Goal: Transaction & Acquisition: Purchase product/service

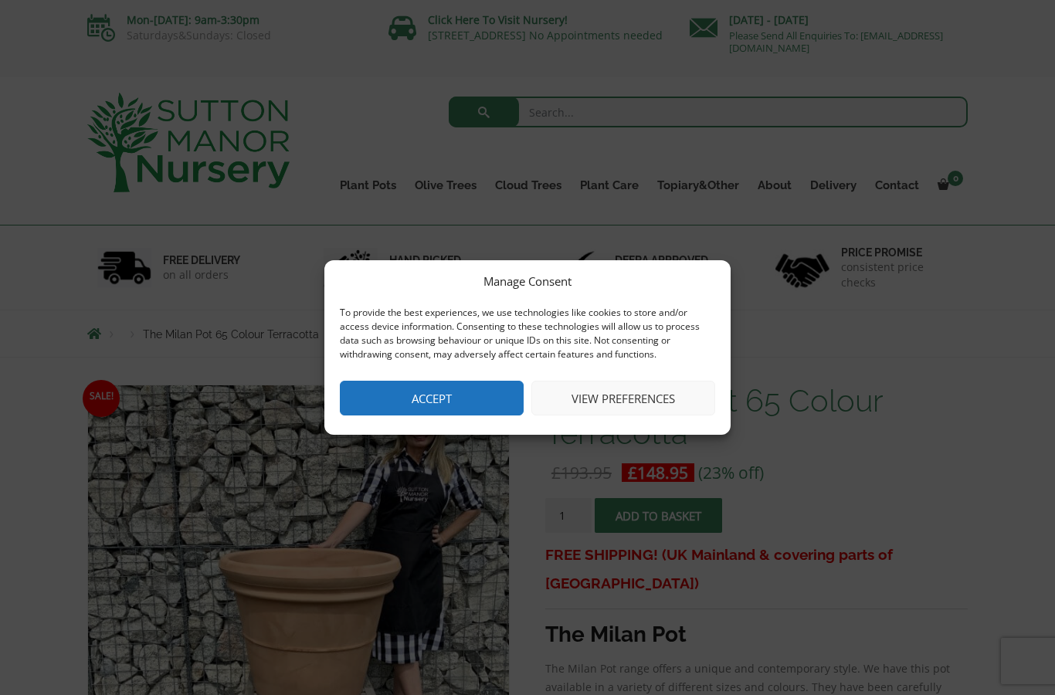
click at [441, 402] on button "Accept" at bounding box center [432, 398] width 184 height 35
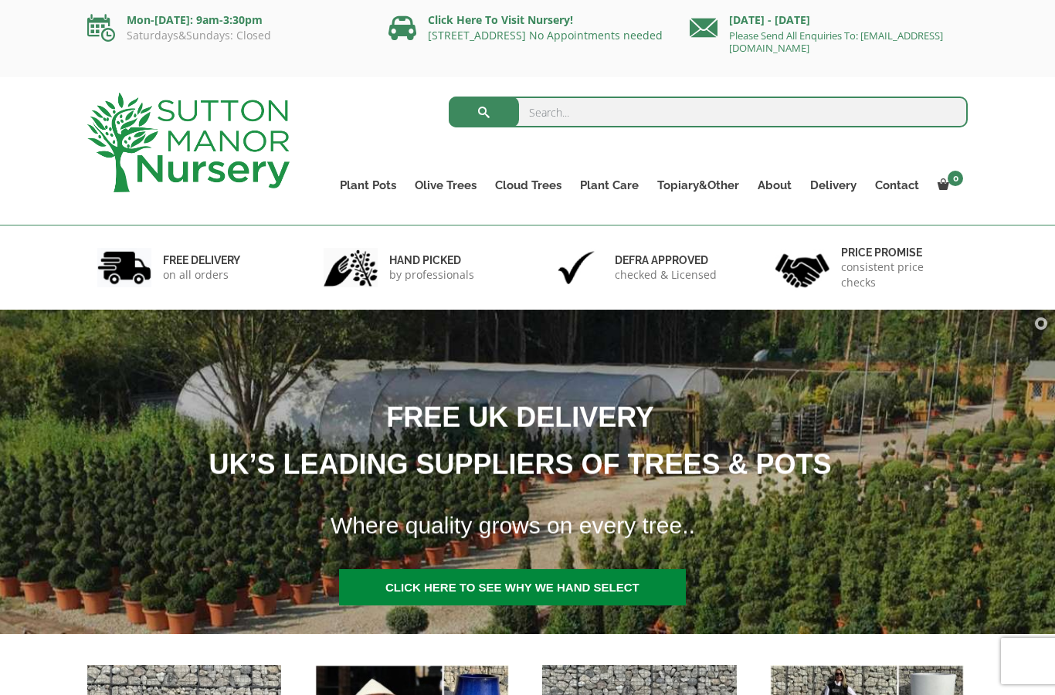
click at [0, 0] on link "Glazed Pots" at bounding box center [0, 0] width 0 height 0
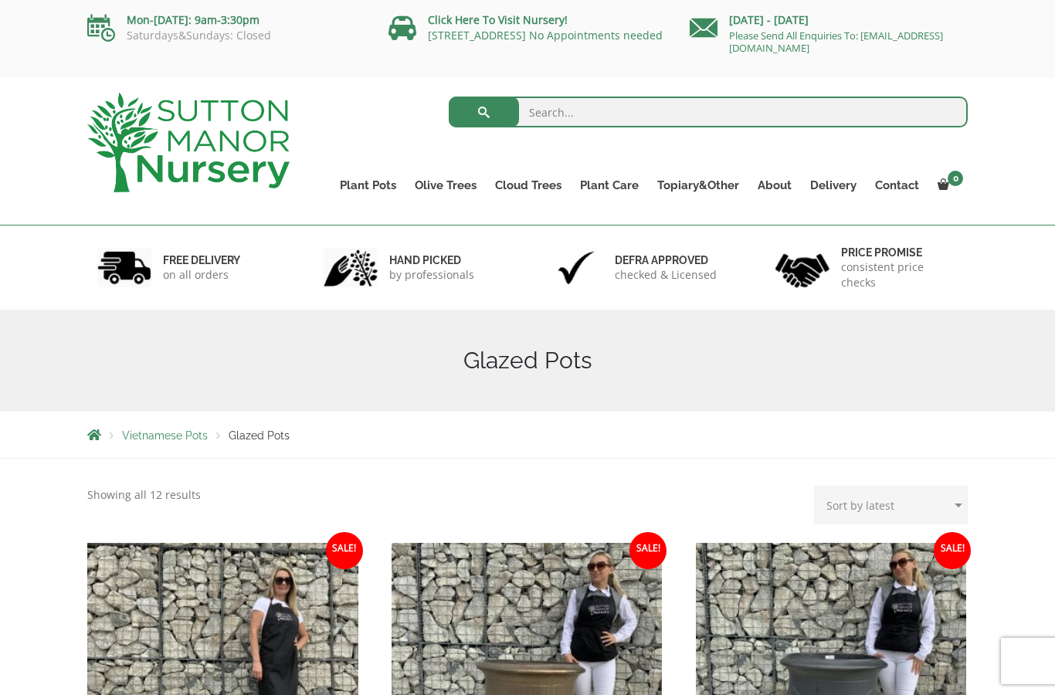
click at [1015, 198] on div "Search for: Plant Pots Resin Bonded Pots The Amalfi Pots The Milan Pots The Cap…" at bounding box center [527, 151] width 1055 height 148
click at [0, 0] on link "Big Bell Pots" at bounding box center [0, 0] width 0 height 0
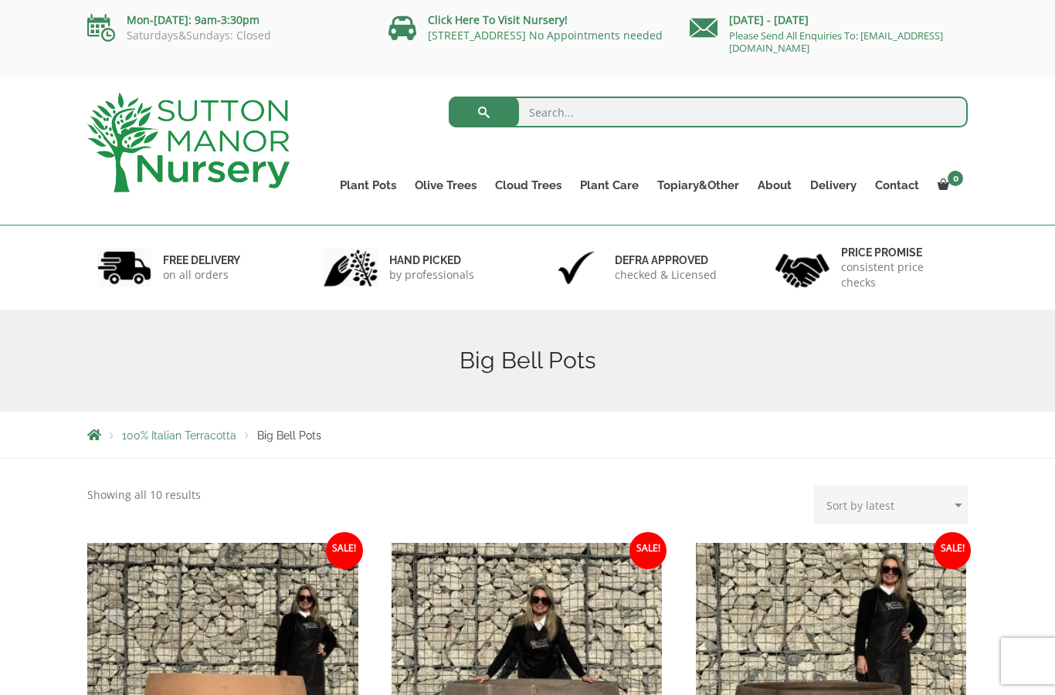
click at [0, 0] on link "The Old Stone Pots" at bounding box center [0, 0] width 0 height 0
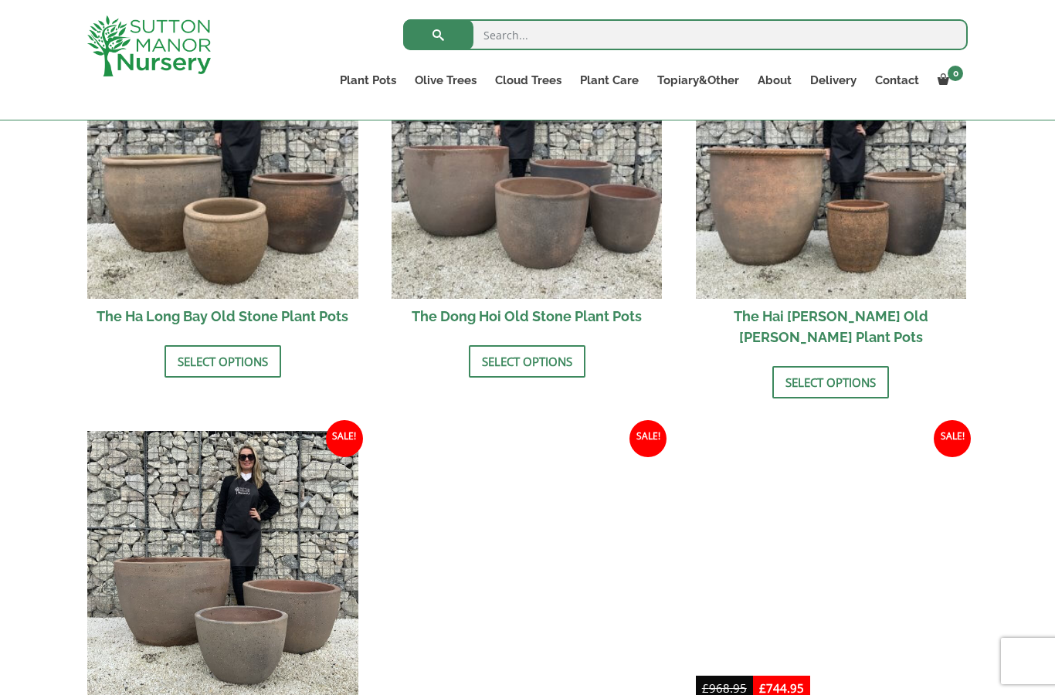
scroll to position [559, 0]
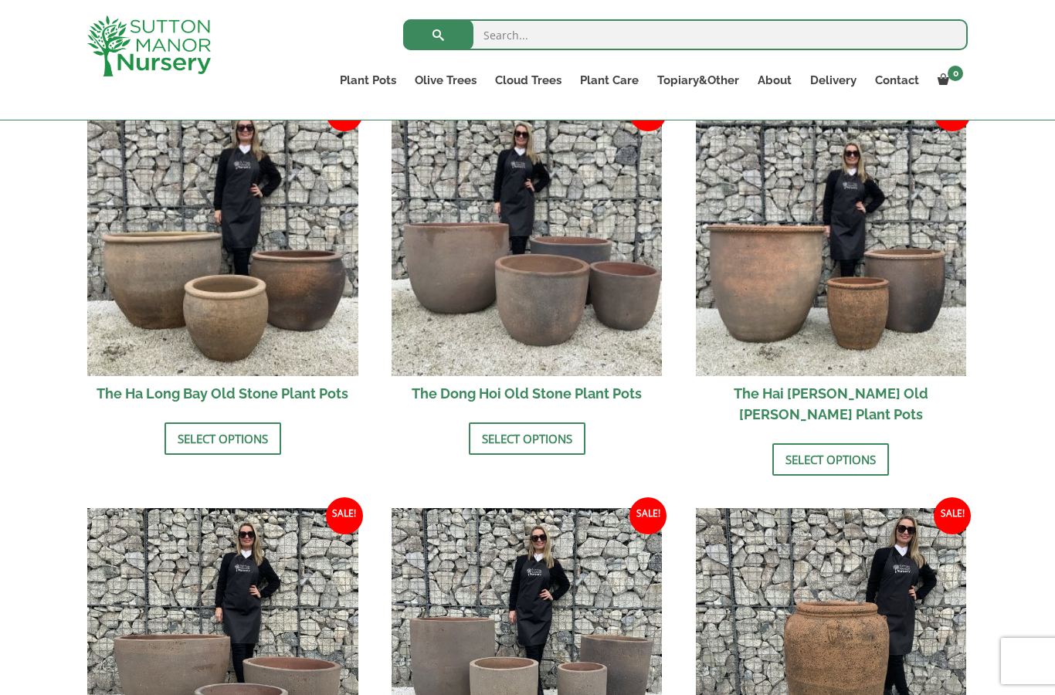
click at [847, 443] on link "Select options" at bounding box center [831, 459] width 117 height 32
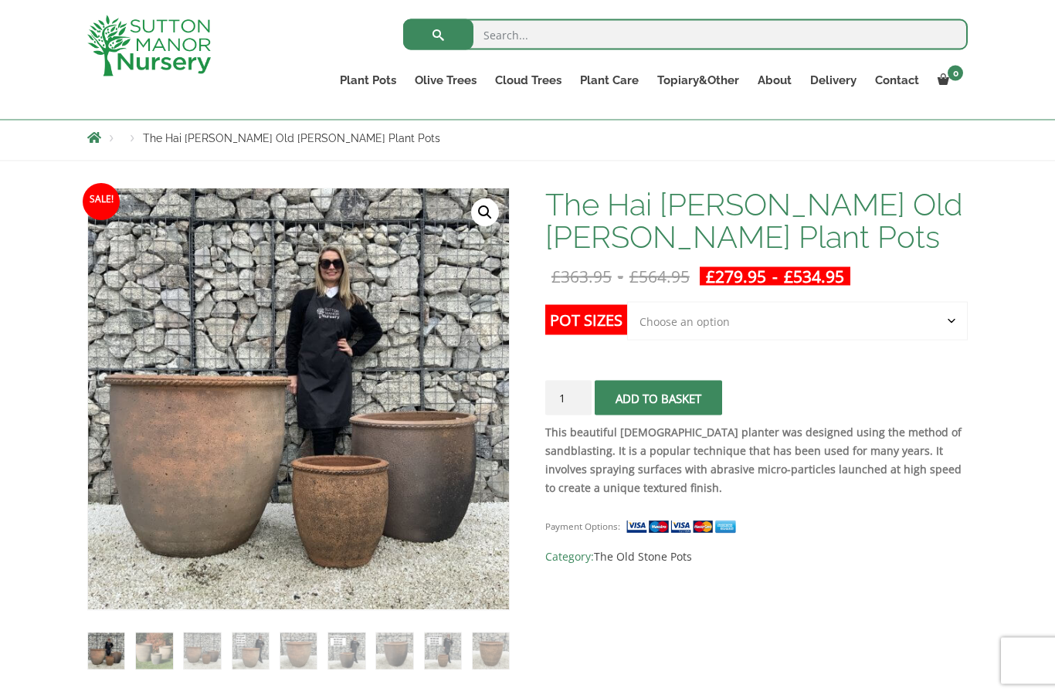
click at [951, 323] on select "Choose an option Click here to buy the 3rd to Largest Pot In The Picture Click …" at bounding box center [797, 321] width 341 height 39
select select "Click here to buy the Largest pot In The Picture"
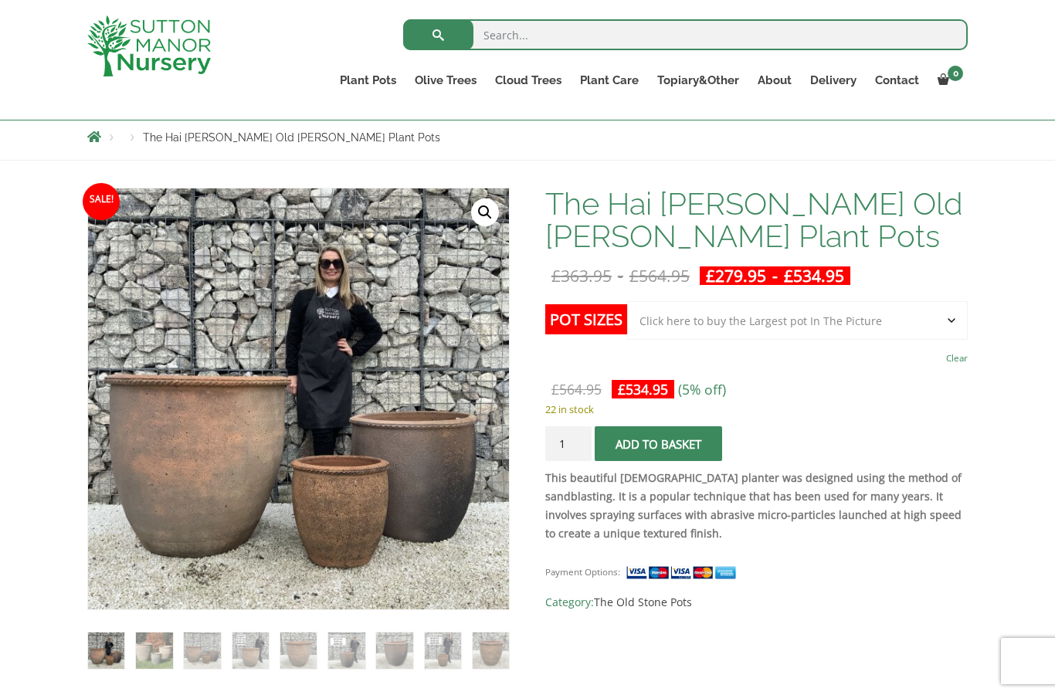
scroll to position [0, 0]
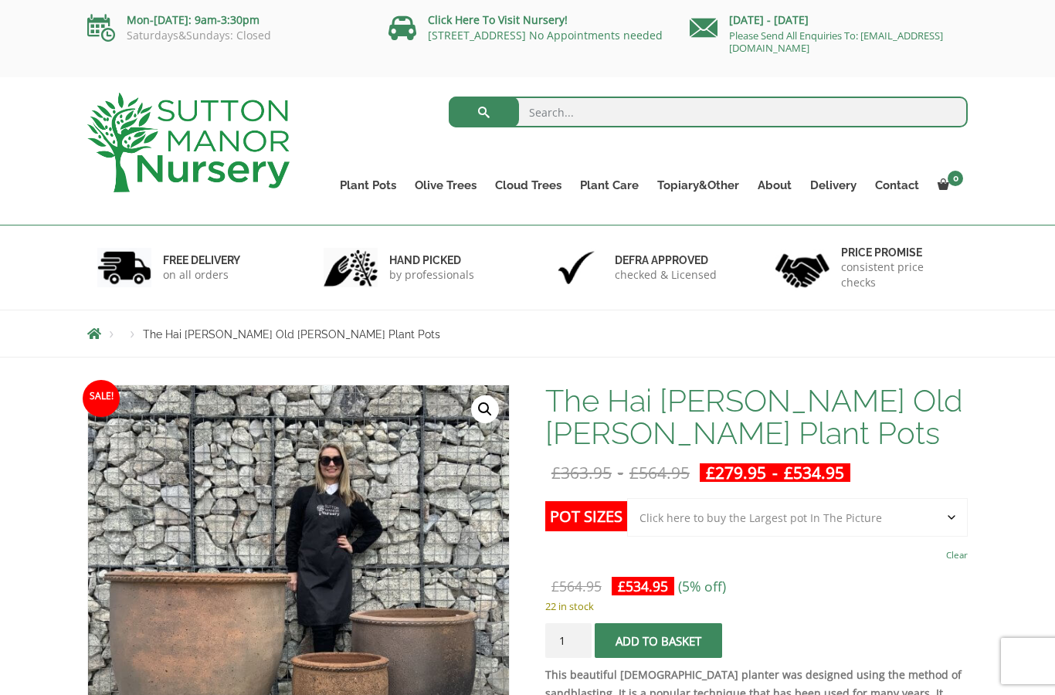
click at [0, 0] on link "Vietnamese Terracotta" at bounding box center [0, 0] width 0 height 0
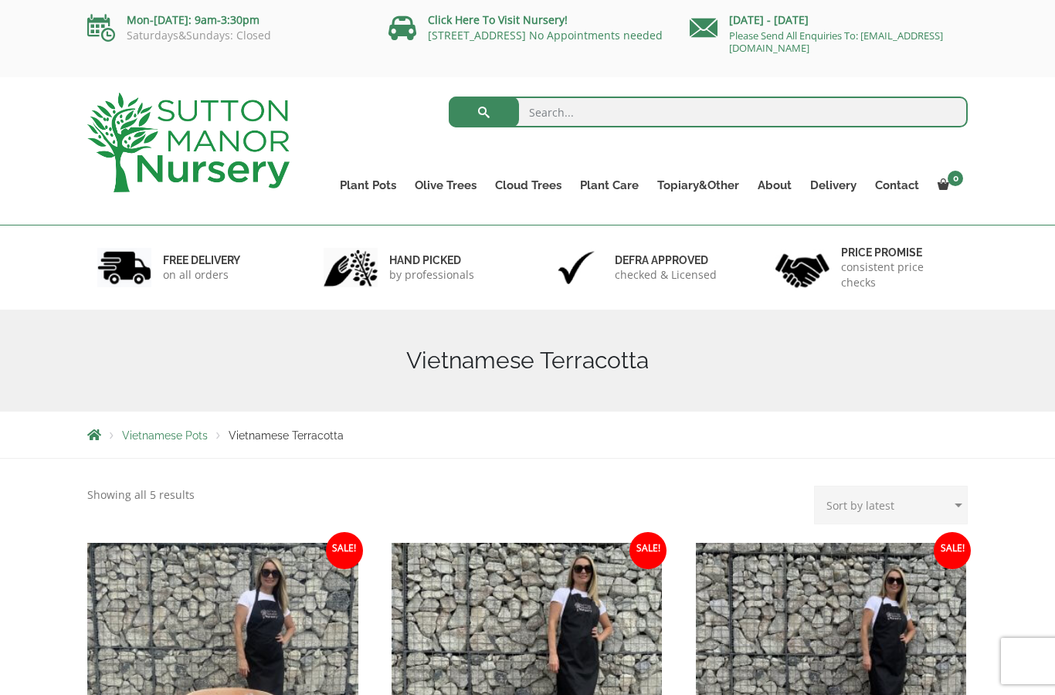
click at [0, 0] on link "The Atlantis Pots" at bounding box center [0, 0] width 0 height 0
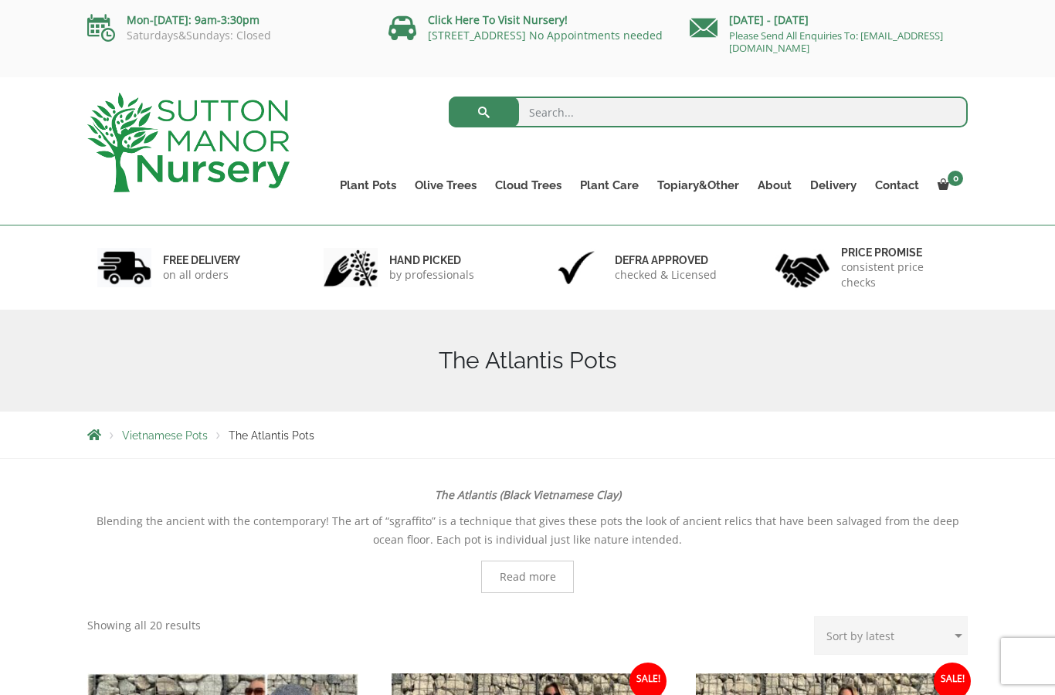
click at [0, 0] on link "Squares And Troughs" at bounding box center [0, 0] width 0 height 0
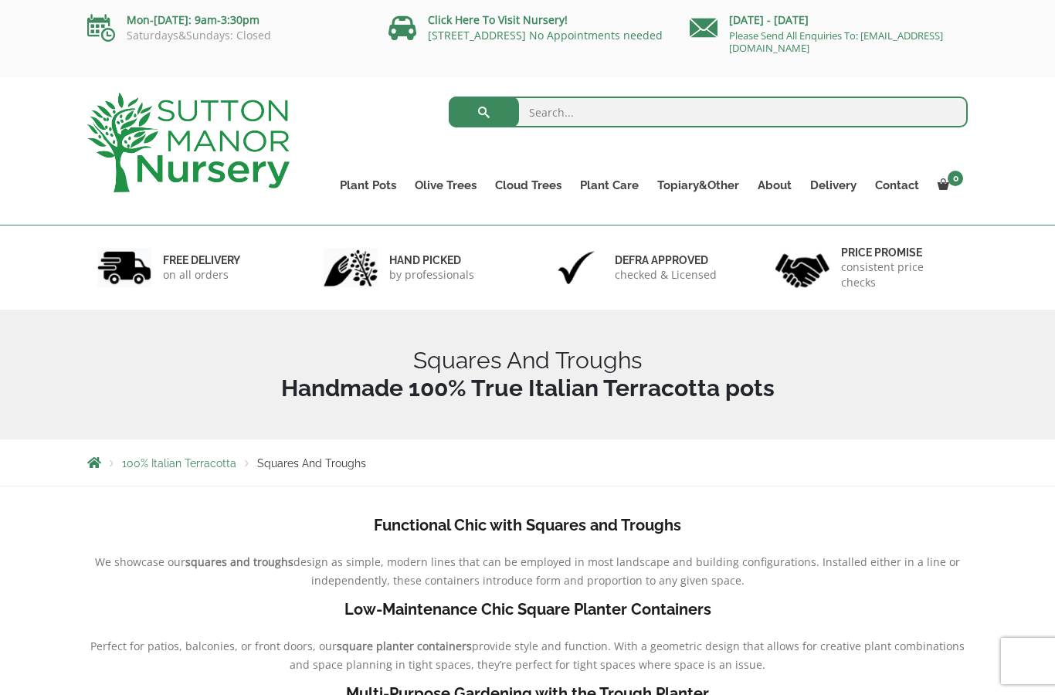
click at [0, 0] on link "Rolled Rim Classico" at bounding box center [0, 0] width 0 height 0
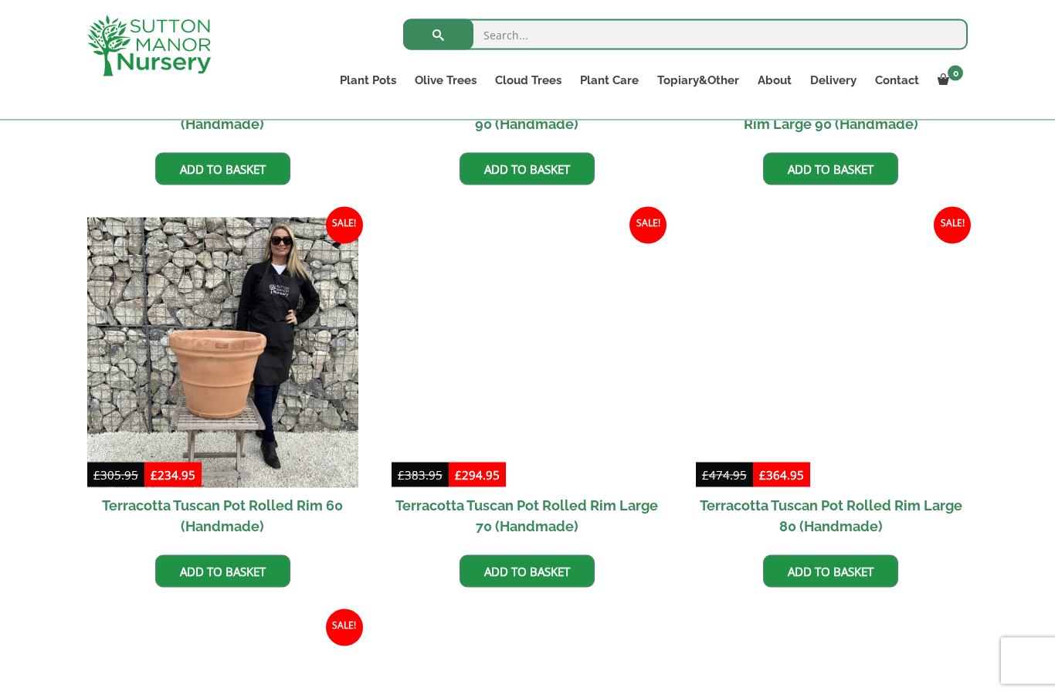
scroll to position [1005, 0]
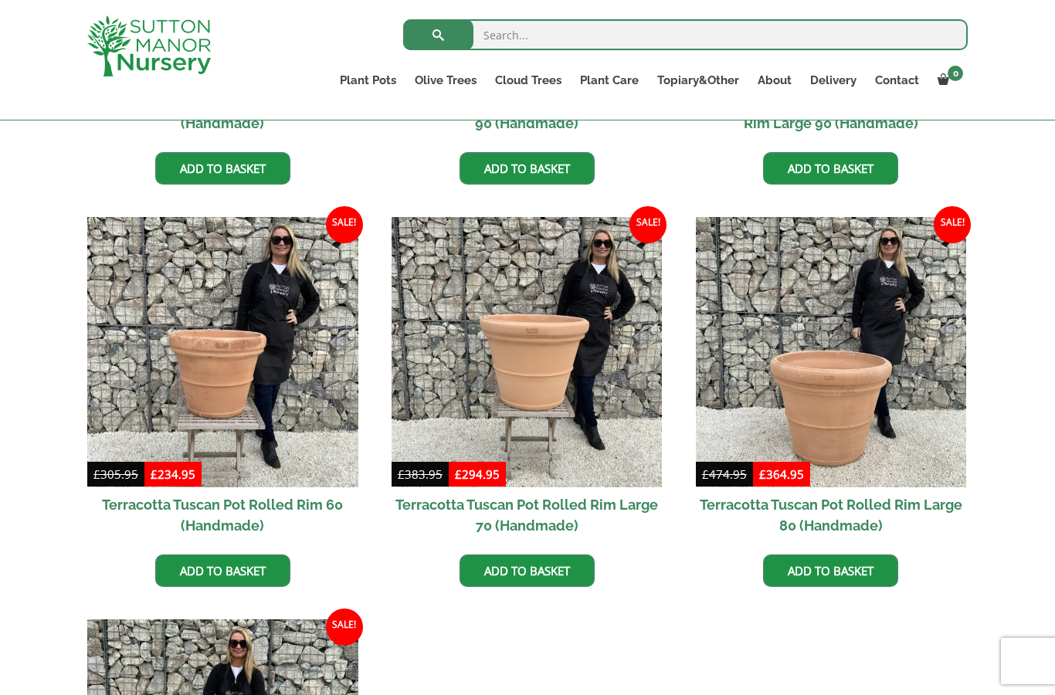
click at [875, 372] on img at bounding box center [831, 352] width 271 height 271
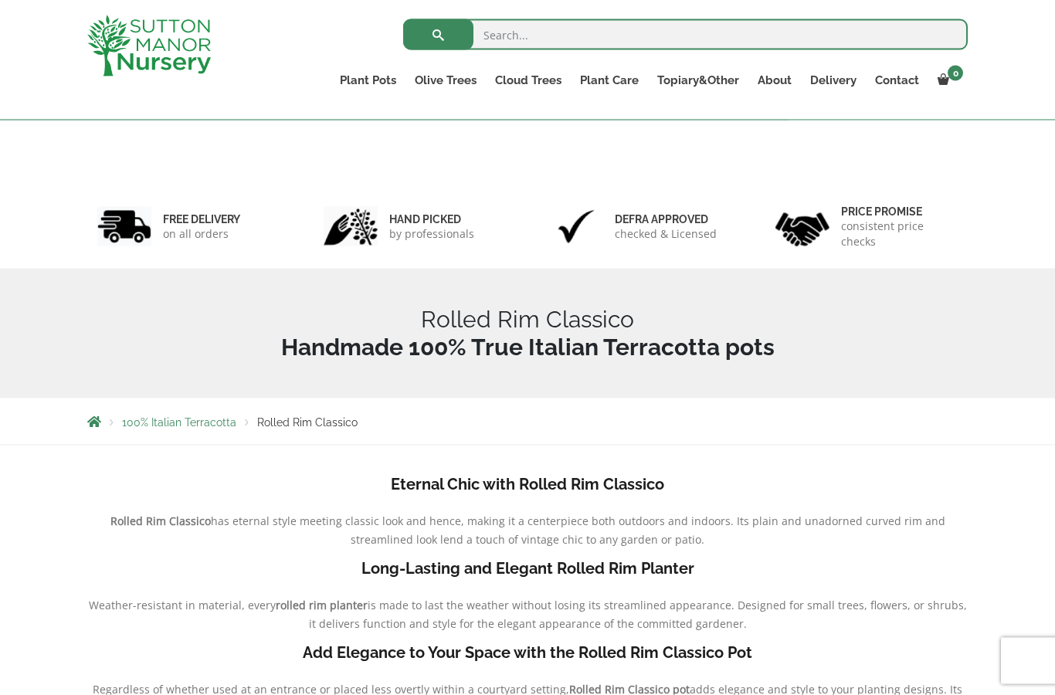
scroll to position [0, 0]
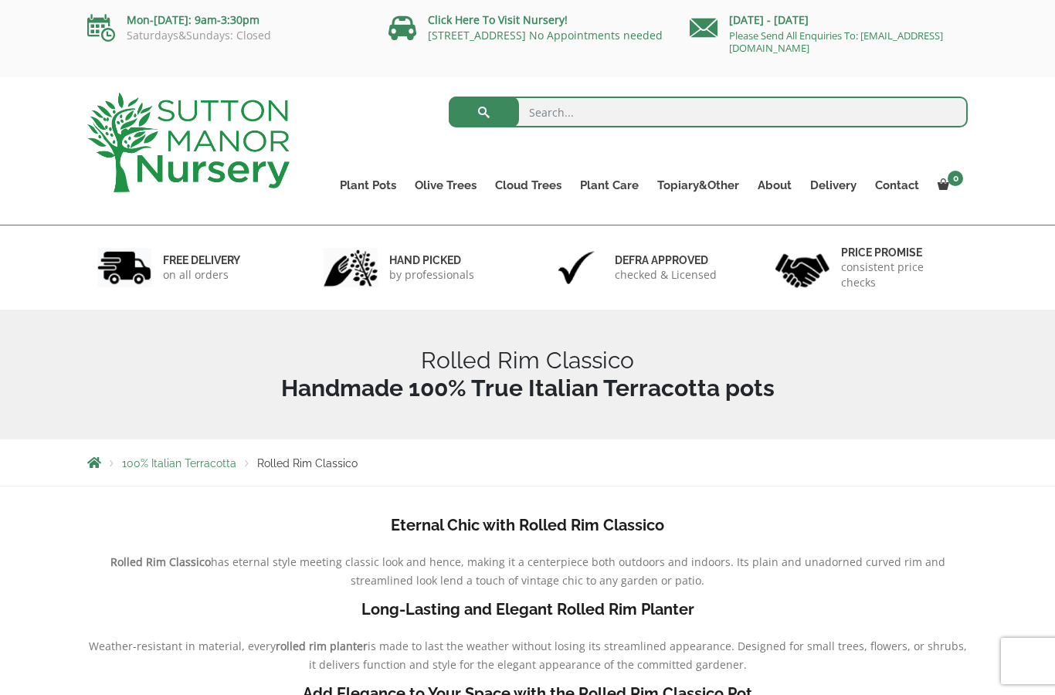
click at [0, 0] on link "Rolled Rim Classico" at bounding box center [0, 0] width 0 height 0
click at [0, 0] on link "Cylinders Traditionals" at bounding box center [0, 0] width 0 height 0
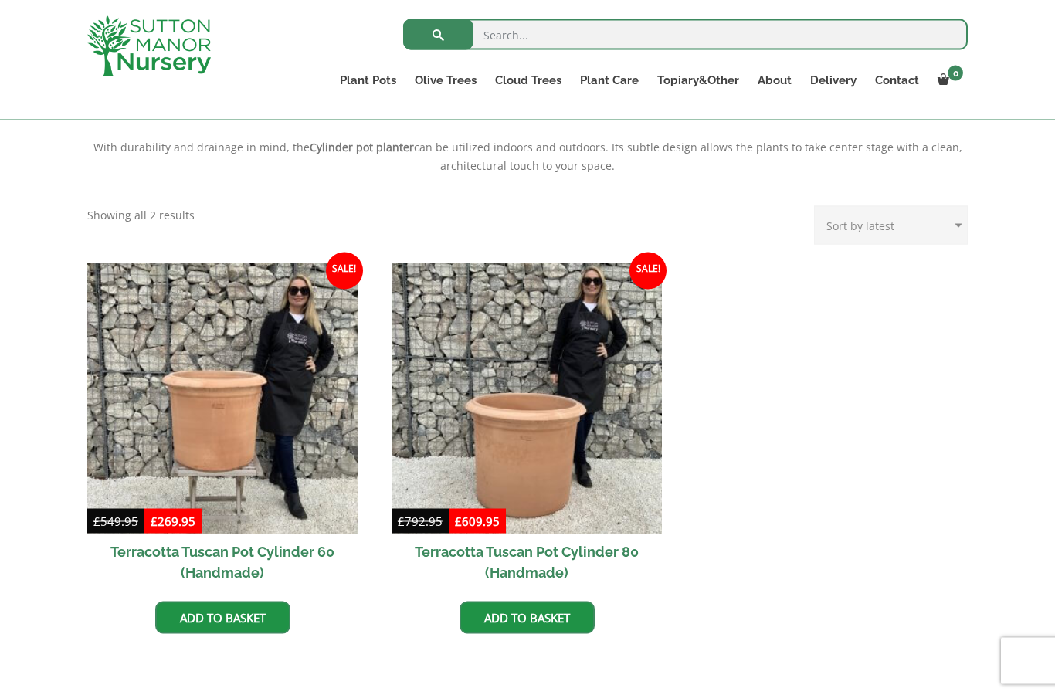
scroll to position [556, 0]
click at [247, 424] on img at bounding box center [222, 398] width 271 height 271
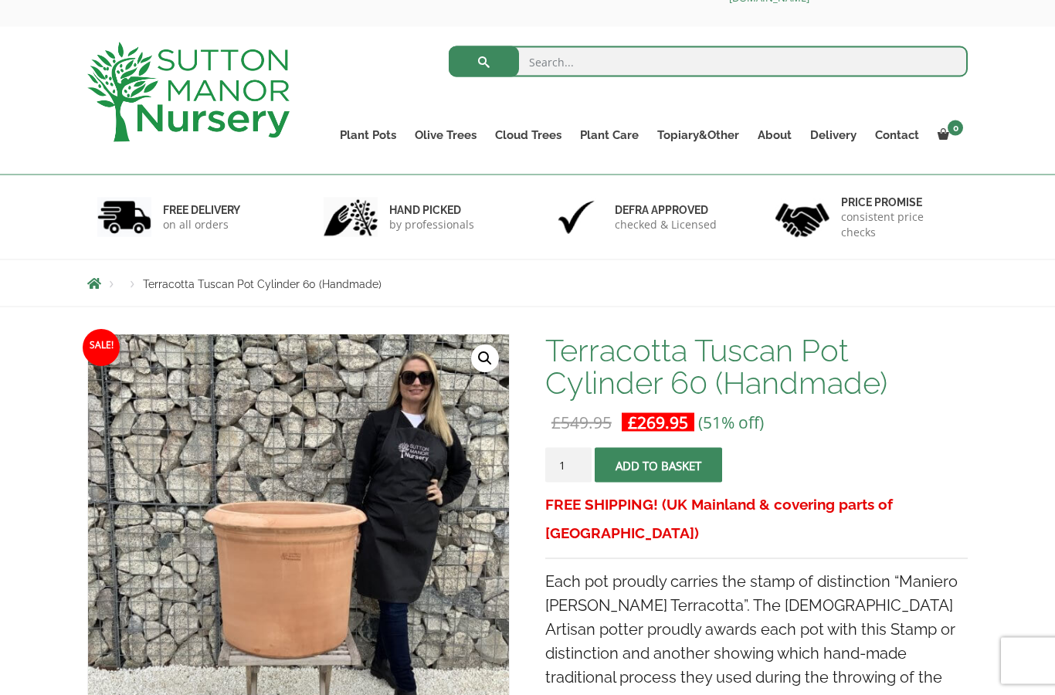
scroll to position [51, 0]
